Goal: Check status: Check status

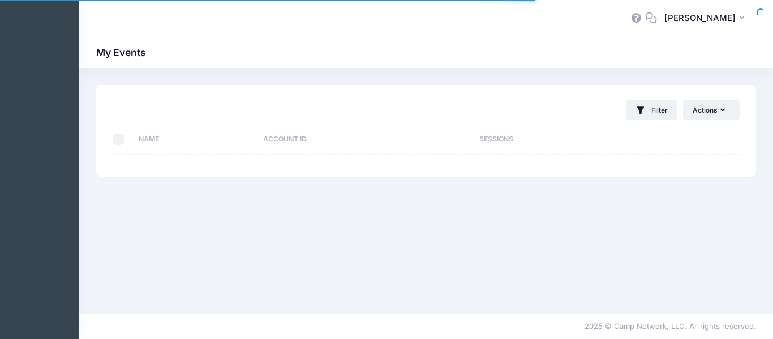
select select "10"
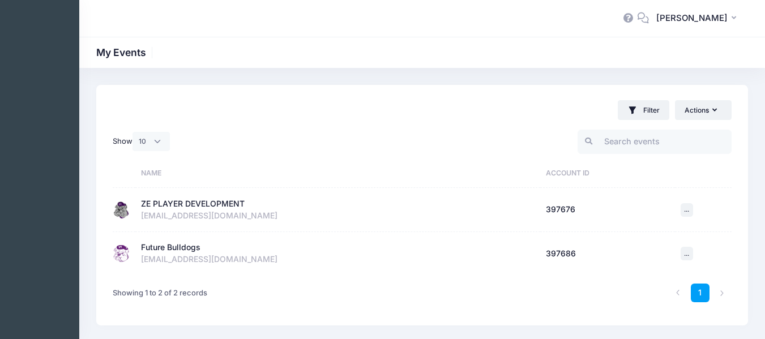
click at [192, 205] on div "ZE PLAYER DEVELOPMENT" at bounding box center [193, 204] width 104 height 12
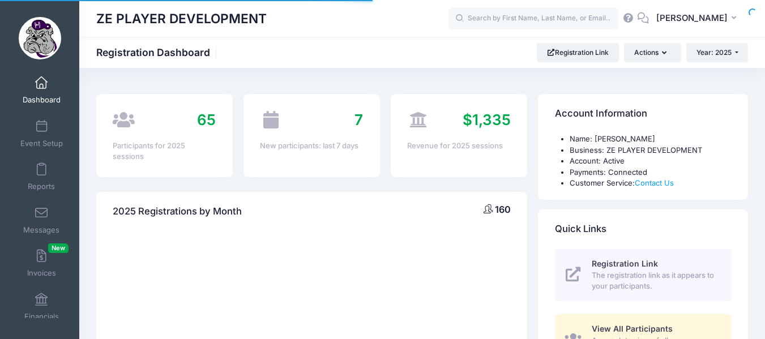
select select
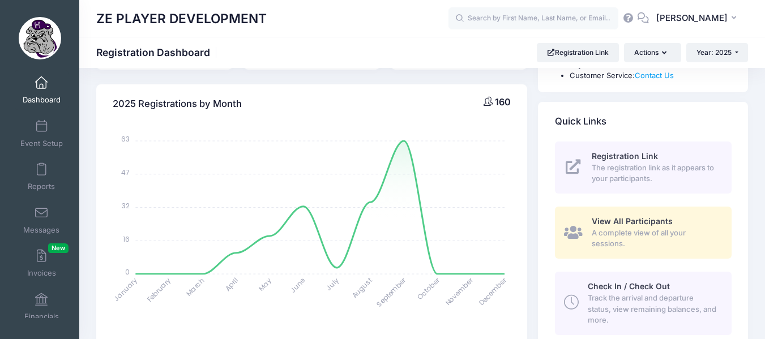
scroll to position [104, 0]
